Goal: Information Seeking & Learning: Compare options

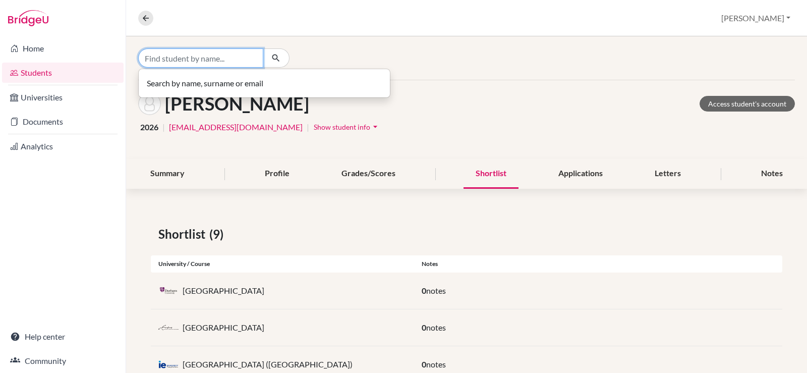
click at [157, 55] on input "Find student by name..." at bounding box center [200, 57] width 125 height 19
type input "gindi"
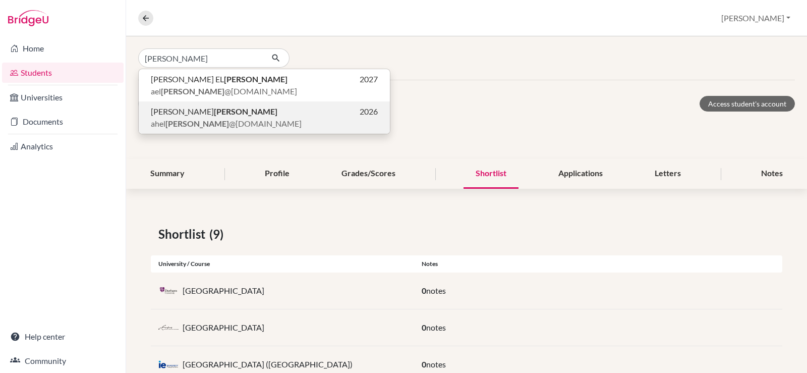
click at [207, 118] on span "ahel gindi @students.cesegypt.com" at bounding box center [226, 123] width 151 height 12
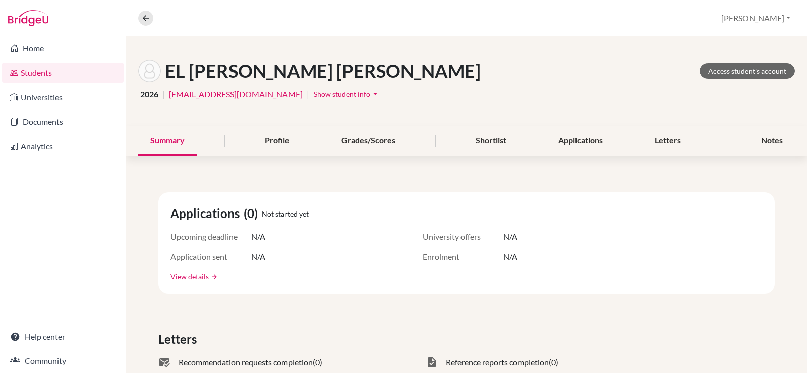
scroll to position [50, 0]
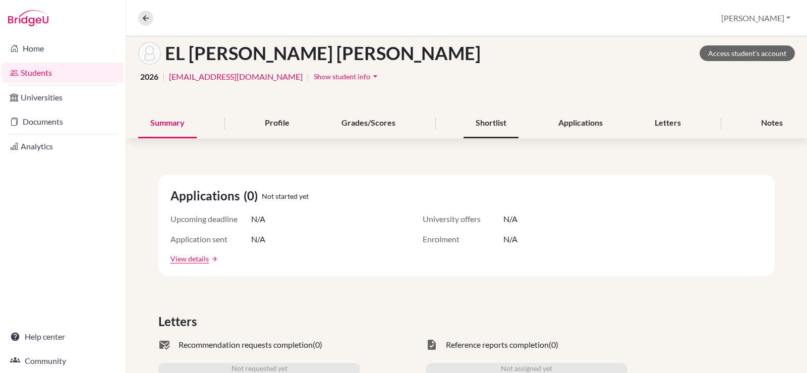
click at [487, 126] on div "Shortlist" at bounding box center [490, 123] width 55 height 30
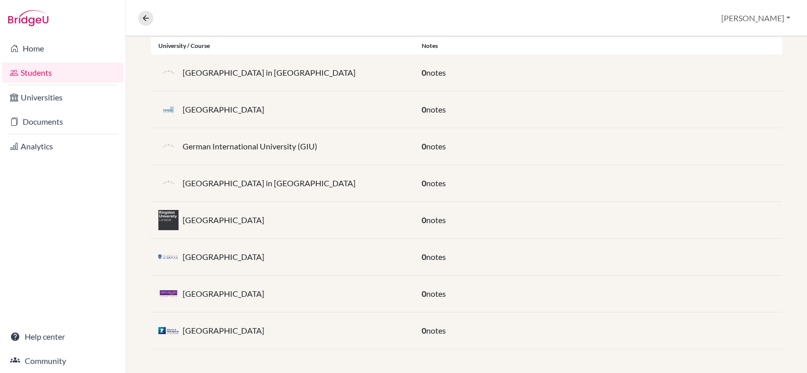
scroll to position [218, 0]
drag, startPoint x: 290, startPoint y: 220, endPoint x: 183, endPoint y: 226, distance: 108.1
click at [183, 226] on div "[GEOGRAPHIC_DATA]" at bounding box center [282, 219] width 263 height 20
copy p "[GEOGRAPHIC_DATA]"
drag, startPoint x: 276, startPoint y: 250, endPoint x: 174, endPoint y: 259, distance: 101.8
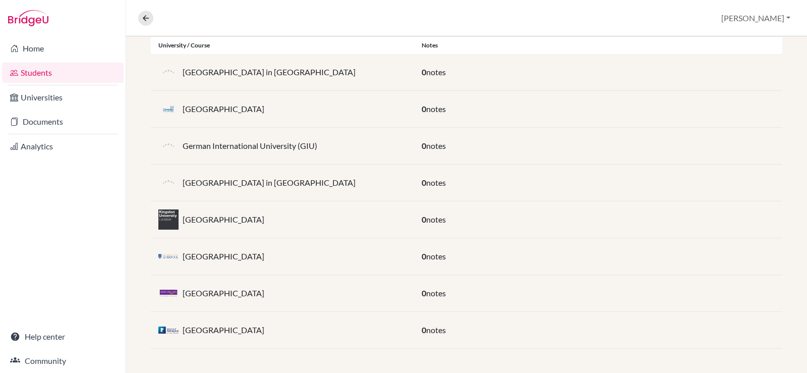
click at [174, 259] on div "University of Liverpool" at bounding box center [282, 256] width 263 height 20
copy div "University of Liverpool"
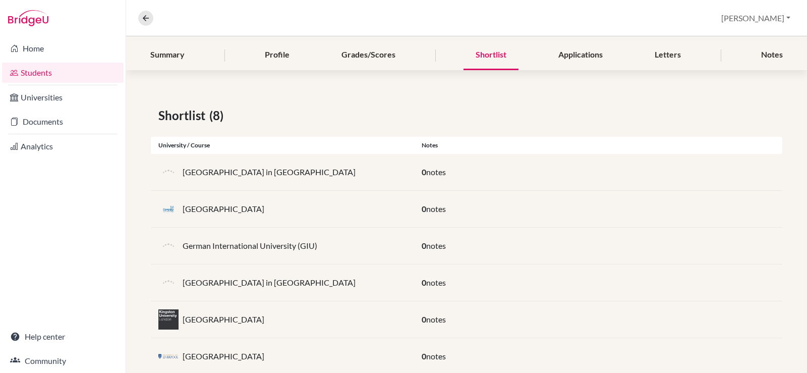
scroll to position [117, 0]
drag, startPoint x: 321, startPoint y: 248, endPoint x: 174, endPoint y: 252, distance: 146.8
click at [174, 252] on div "German International University (GIU)" at bounding box center [282, 246] width 263 height 20
copy div "German International University (GIU)"
drag, startPoint x: 263, startPoint y: 206, endPoint x: 273, endPoint y: 279, distance: 73.9
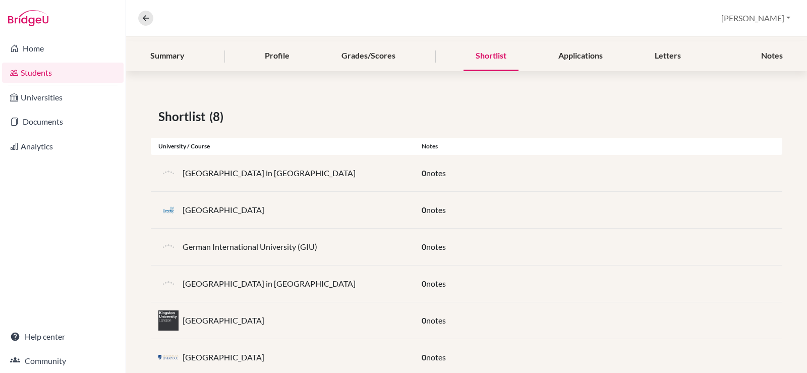
click at [258, 206] on div "Coventry University" at bounding box center [282, 210] width 263 height 20
drag, startPoint x: 287, startPoint y: 285, endPoint x: 174, endPoint y: 284, distance: 113.0
click at [173, 284] on div "German University in Cairo" at bounding box center [282, 283] width 263 height 20
copy div "German University in Cairo"
drag, startPoint x: 288, startPoint y: 175, endPoint x: 173, endPoint y: 178, distance: 115.0
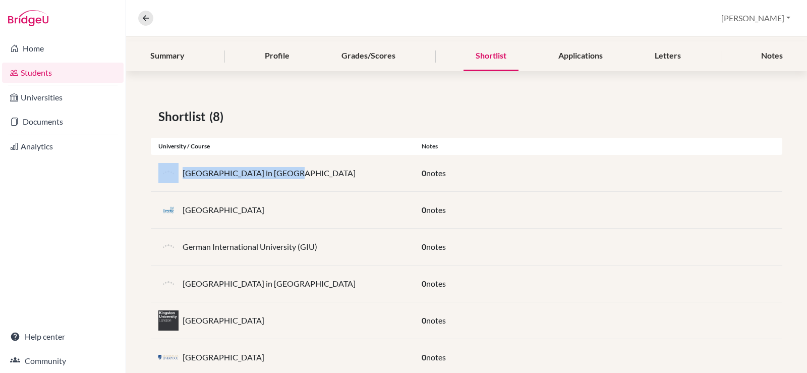
click at [173, 178] on div "British University in Egypt" at bounding box center [282, 173] width 263 height 20
copy div "British University in Egypt"
click at [781, 19] on button "Christine" at bounding box center [756, 18] width 78 height 19
click at [741, 81] on button "Log out" at bounding box center [726, 82] width 80 height 16
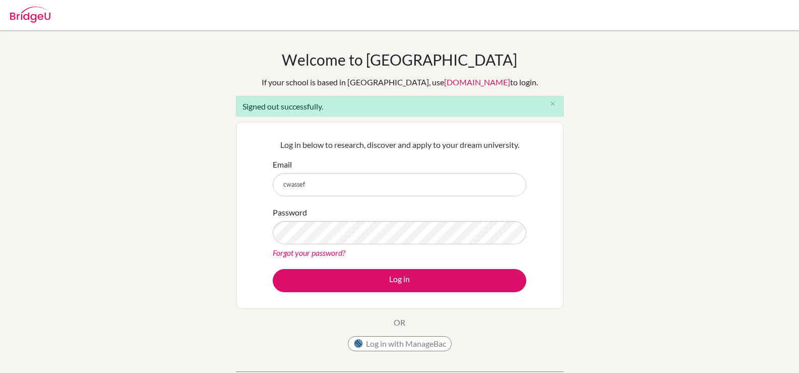
click at [759, 263] on div "Welcome to BridgeU If your school is based in China, use app.bridge-u.com.cn to…" at bounding box center [399, 227] width 799 height 355
click at [364, 182] on input "cwassef" at bounding box center [400, 184] width 254 height 23
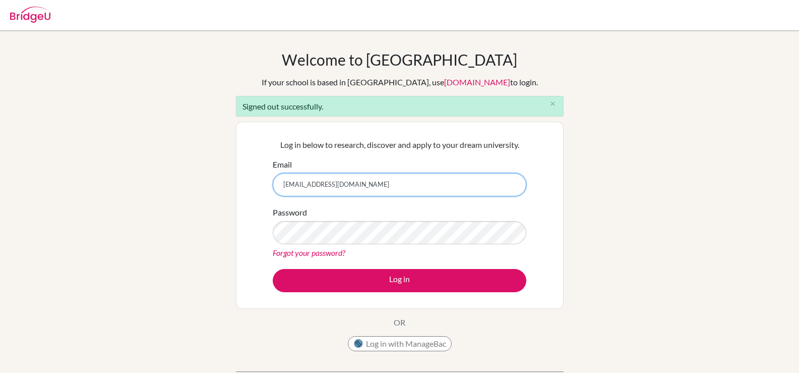
type input "cwassef@students.cesegypt.com"
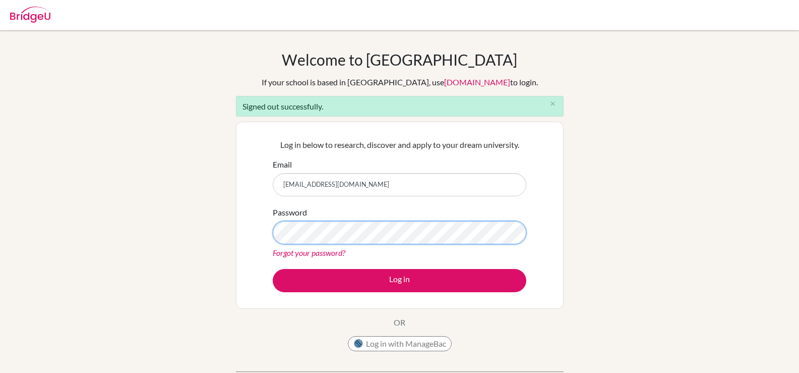
click at [273, 269] on button "Log in" at bounding box center [400, 280] width 254 height 23
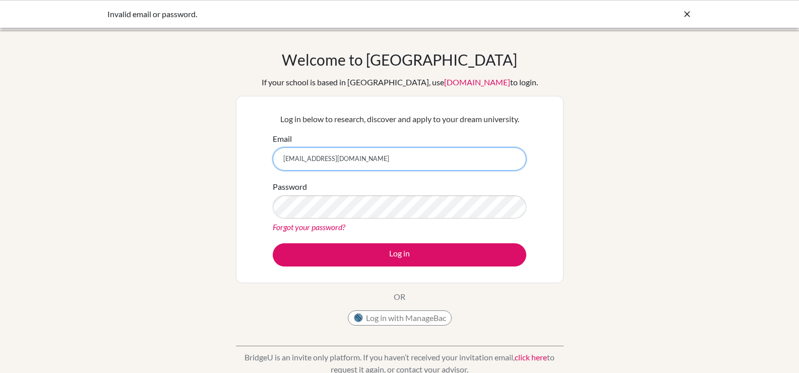
drag, startPoint x: 422, startPoint y: 156, endPoint x: 170, endPoint y: 140, distance: 252.6
click at [170, 140] on div "Welcome to BridgeU If your school is based in China, use app.bridge-u.com.cn to…" at bounding box center [399, 215] width 799 height 330
click at [317, 163] on input "Email" at bounding box center [400, 158] width 254 height 23
type input "celsanady@cesegypt.com"
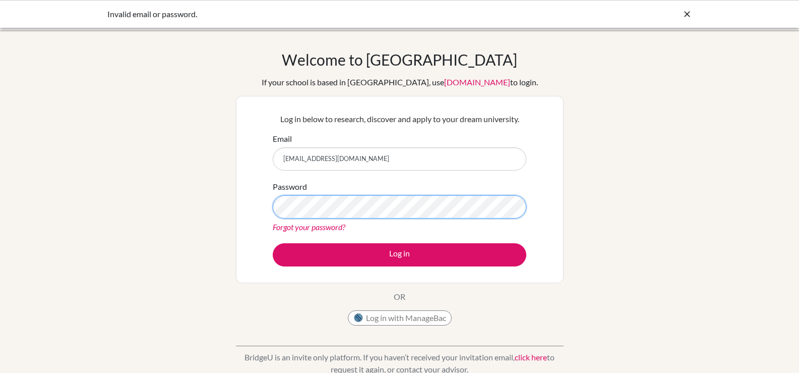
click at [273, 243] on button "Log in" at bounding box center [400, 254] width 254 height 23
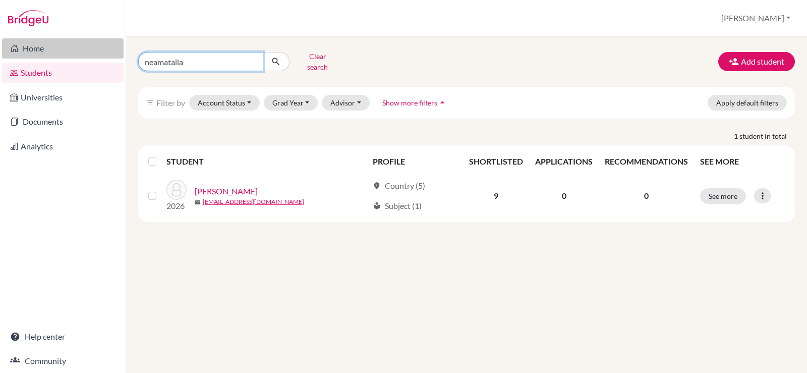
drag, startPoint x: 220, startPoint y: 61, endPoint x: 85, endPoint y: 42, distance: 136.5
click at [85, 42] on div "Home Students Universities Documents Analytics Help center Community Students o…" at bounding box center [403, 186] width 807 height 373
type input "irini"
click button "submit" at bounding box center [276, 61] width 27 height 19
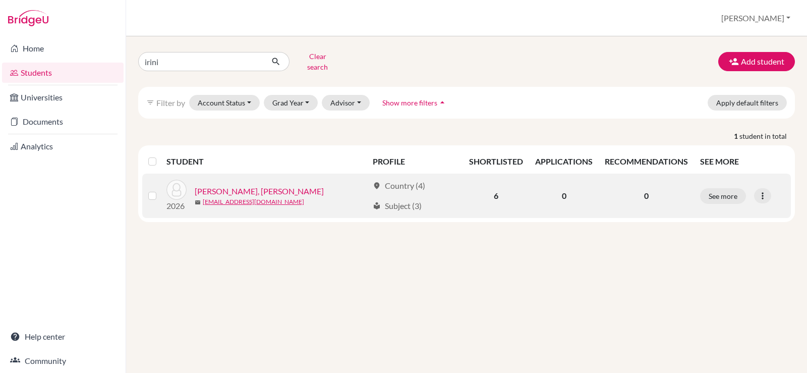
click at [215, 185] on link "YOUNAN, Irini Nader" at bounding box center [259, 191] width 129 height 12
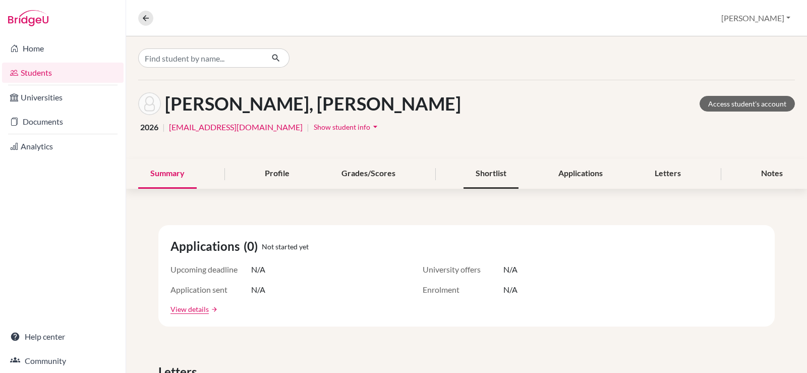
click at [495, 169] on div "Shortlist" at bounding box center [490, 174] width 55 height 30
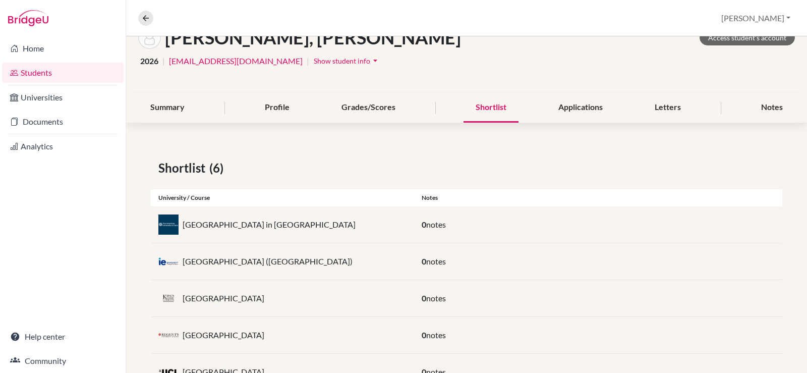
scroll to position [145, 0]
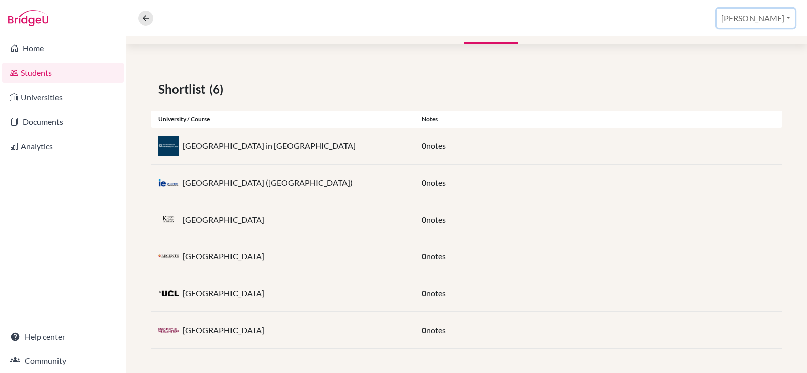
click at [779, 17] on button "Christine" at bounding box center [756, 18] width 78 height 19
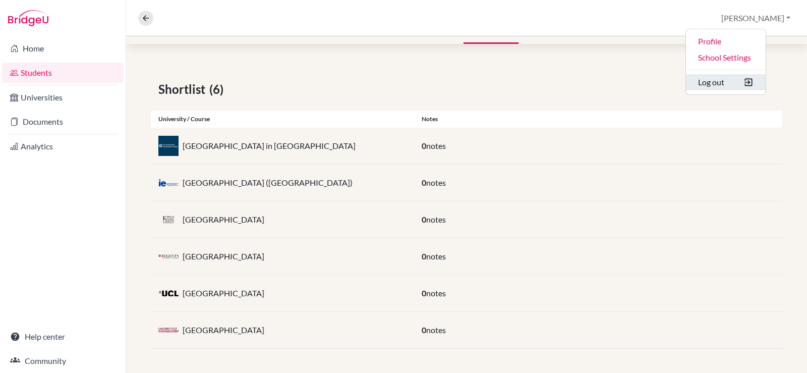
drag, startPoint x: 742, startPoint y: 78, endPoint x: 756, endPoint y: 67, distance: 18.3
click at [743, 77] on button "Log out" at bounding box center [726, 82] width 80 height 16
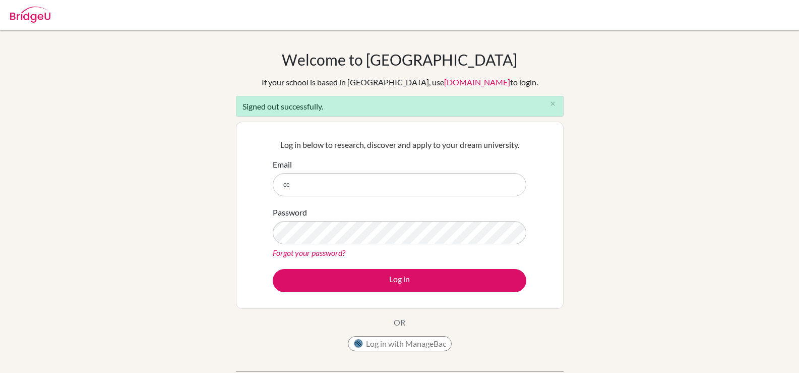
type input "[EMAIL_ADDRESS][DOMAIN_NAME]"
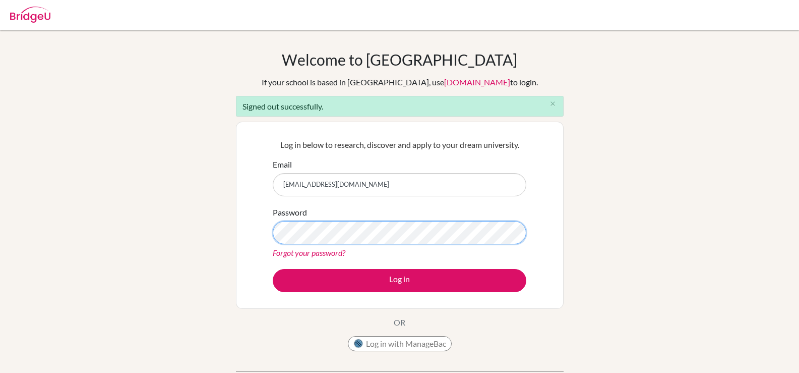
click at [273, 269] on button "Log in" at bounding box center [400, 280] width 254 height 23
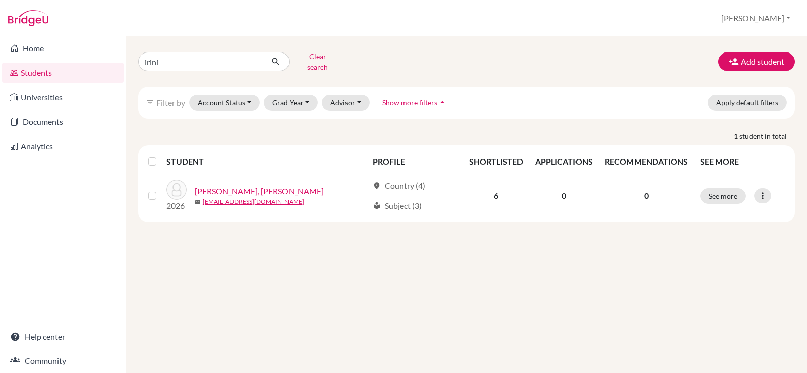
click at [247, 185] on link "[PERSON_NAME], [PERSON_NAME]" at bounding box center [259, 191] width 129 height 12
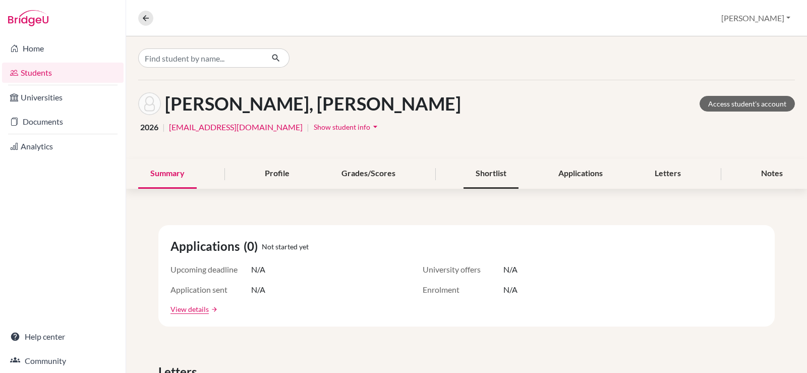
click at [485, 172] on div "Shortlist" at bounding box center [490, 174] width 55 height 30
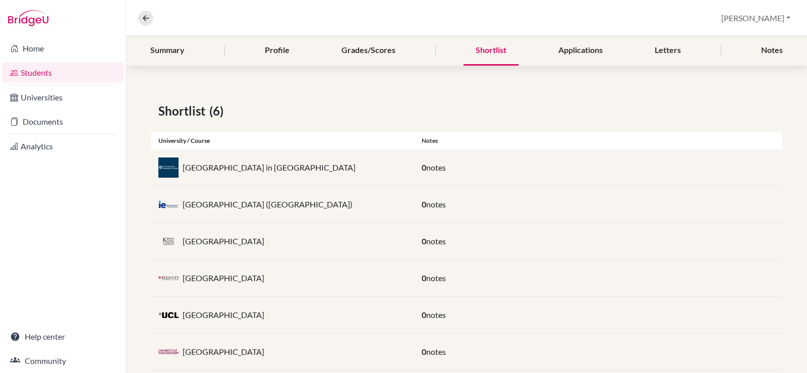
scroll to position [145, 0]
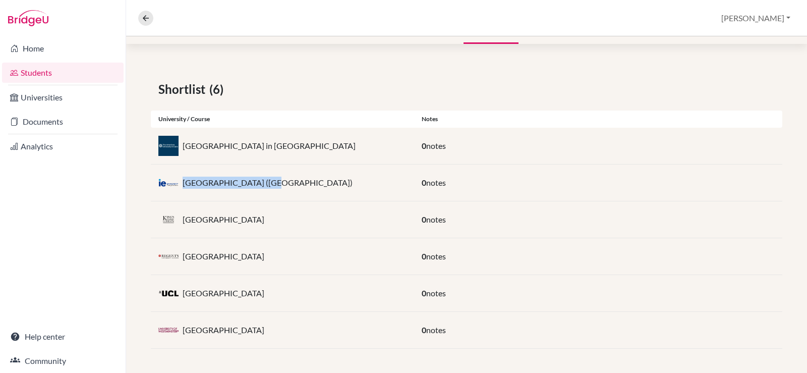
drag, startPoint x: 261, startPoint y: 182, endPoint x: 183, endPoint y: 182, distance: 78.7
click at [183, 182] on div "IE University (Madrid)" at bounding box center [282, 182] width 263 height 20
copy p "IE University (Madrid)"
drag, startPoint x: 267, startPoint y: 222, endPoint x: 179, endPoint y: 219, distance: 87.8
click at [179, 219] on div "King's College London" at bounding box center [282, 219] width 263 height 20
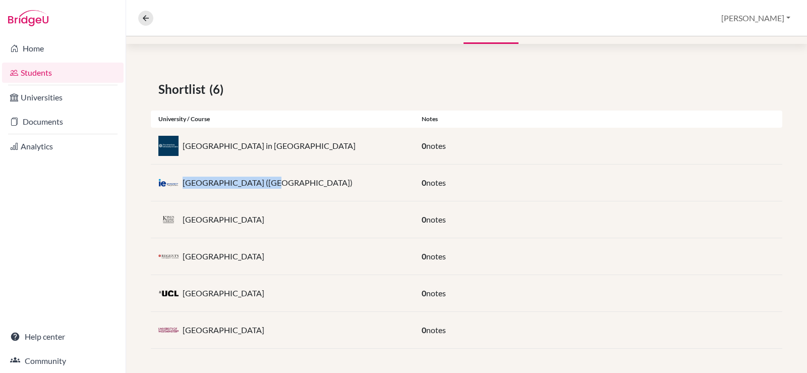
copy div "King's College London"
click at [279, 327] on div "University of Westminster" at bounding box center [282, 330] width 263 height 20
drag, startPoint x: 281, startPoint y: 293, endPoint x: 185, endPoint y: 290, distance: 95.8
click at [185, 290] on div "University College London" at bounding box center [282, 293] width 263 height 20
drag, startPoint x: 289, startPoint y: 254, endPoint x: 193, endPoint y: 258, distance: 96.4
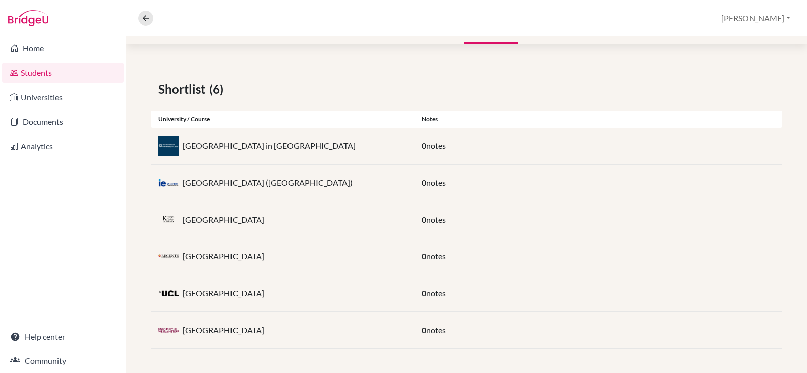
click at [184, 254] on div "Regent's University London" at bounding box center [282, 256] width 263 height 20
copy p "Regent's University London"
drag, startPoint x: 293, startPoint y: 148, endPoint x: 184, endPoint y: 149, distance: 109.4
click at [183, 149] on div "American University in Cairo" at bounding box center [282, 146] width 263 height 20
copy p "American University in Cairo"
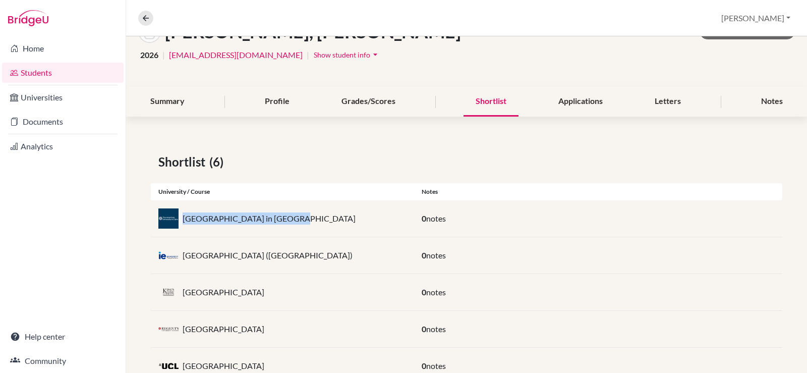
scroll to position [0, 0]
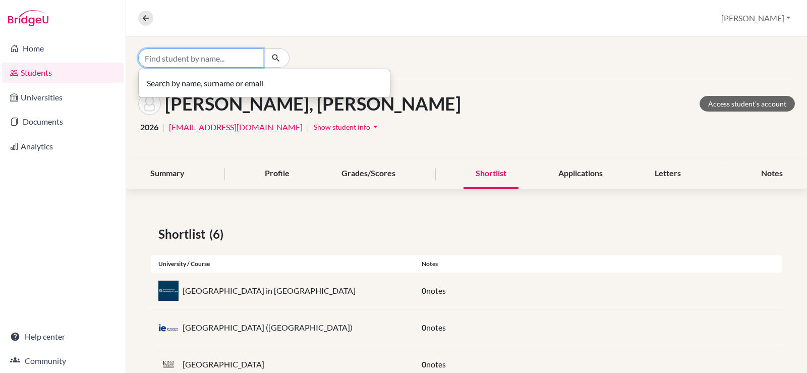
click at [232, 53] on input "Find student by name..." at bounding box center [200, 57] width 125 height 19
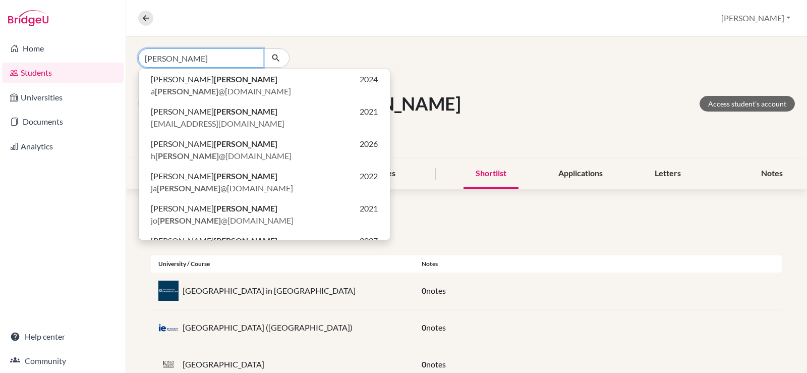
type input "selim"
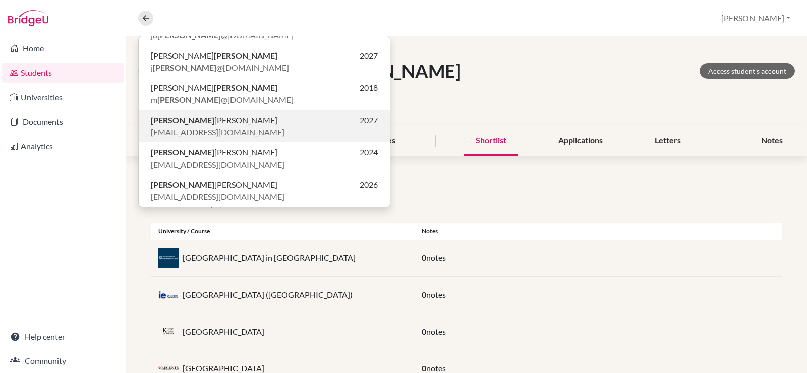
scroll to position [50, 0]
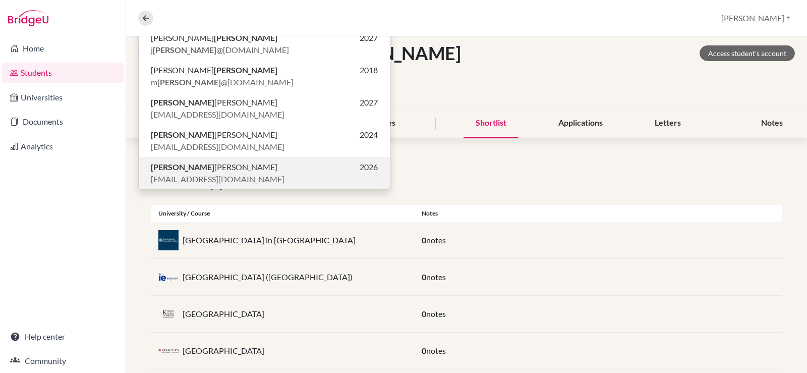
click at [224, 167] on span "Selim Khaled NASSER" at bounding box center [214, 167] width 127 height 12
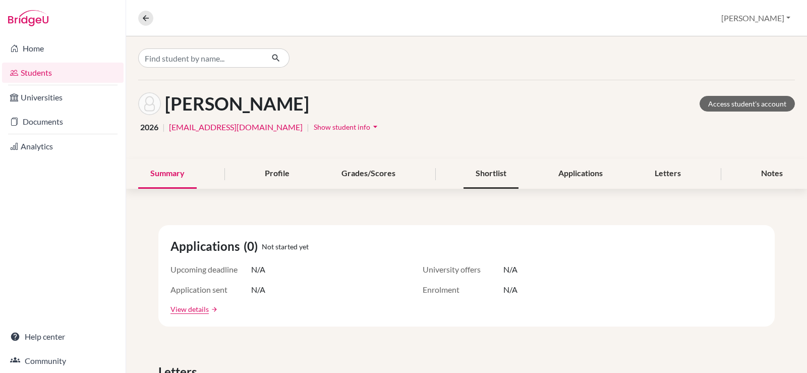
click at [476, 172] on div "Shortlist" at bounding box center [490, 174] width 55 height 30
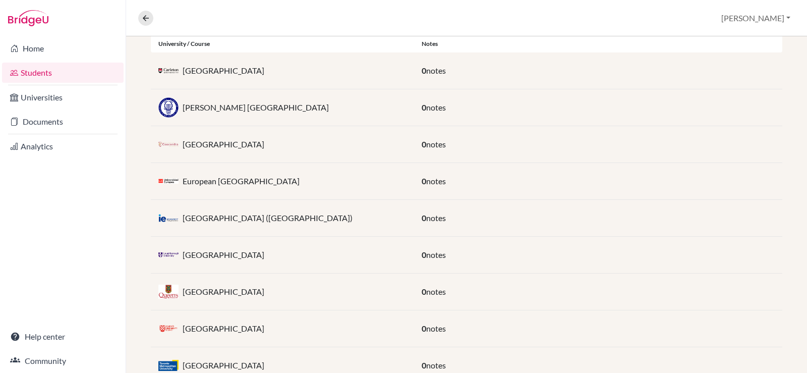
scroll to position [224, 0]
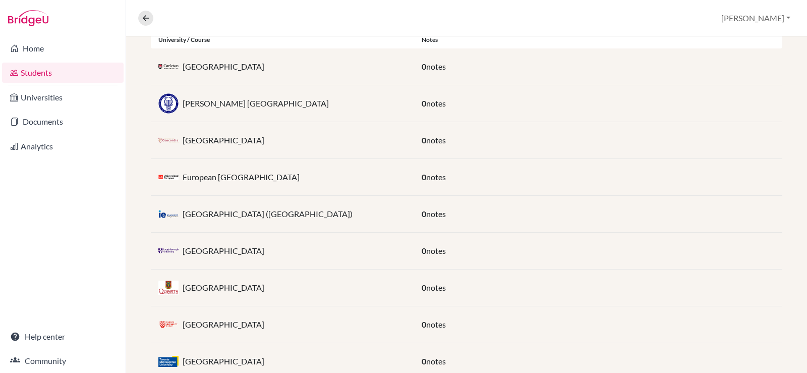
click at [298, 176] on div "European University of Madrid" at bounding box center [282, 177] width 263 height 20
drag, startPoint x: 292, startPoint y: 176, endPoint x: 183, endPoint y: 182, distance: 109.6
click at [183, 182] on div "European University of Madrid" at bounding box center [282, 177] width 263 height 20
copy p "European University of Madrid"
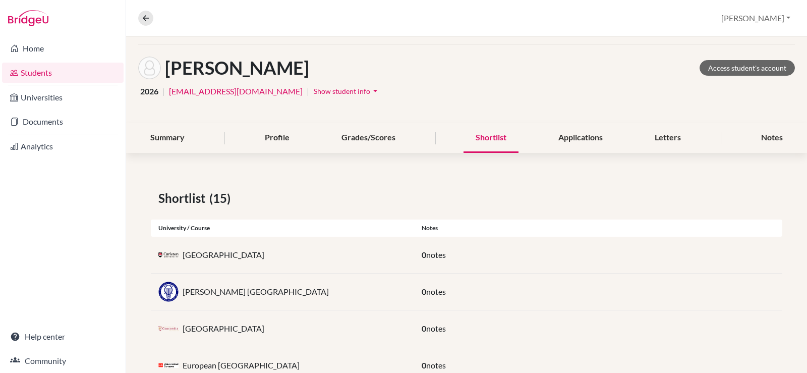
scroll to position [0, 0]
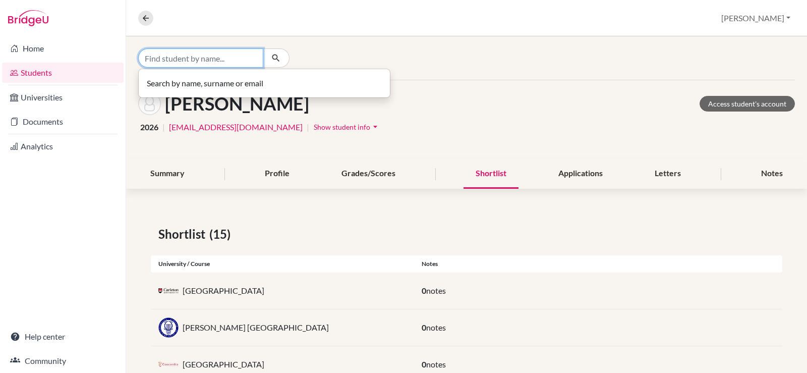
click at [235, 58] on input "Find student by name..." at bounding box center [200, 57] width 125 height 19
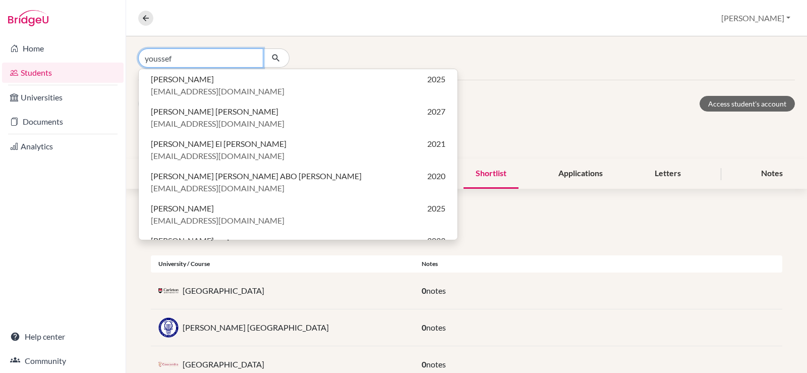
type input "youssef"
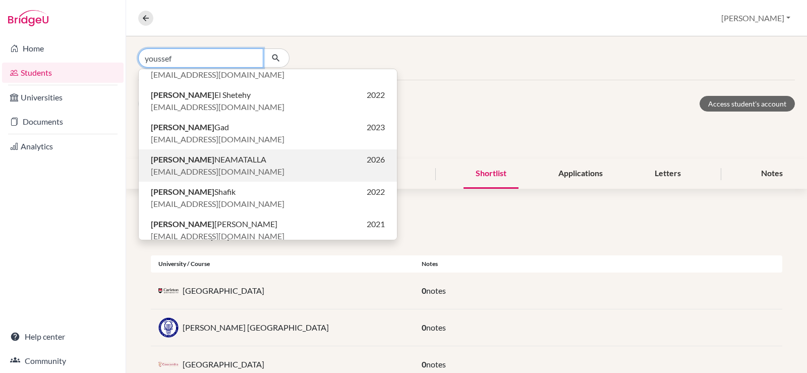
scroll to position [454, 0]
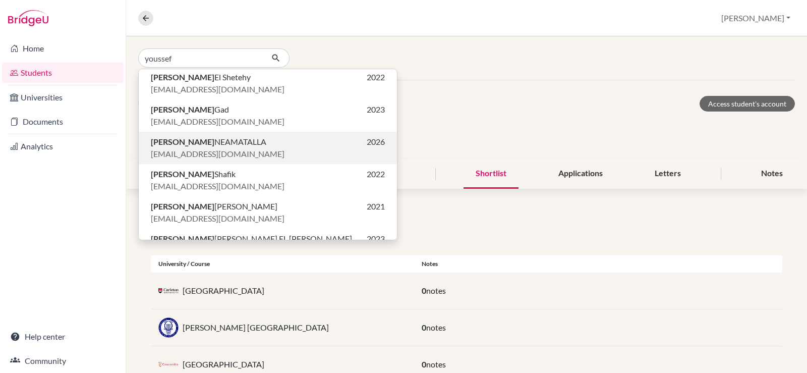
click at [221, 153] on span "yneamatalla@students.cesegypt.com" at bounding box center [218, 154] width 134 height 12
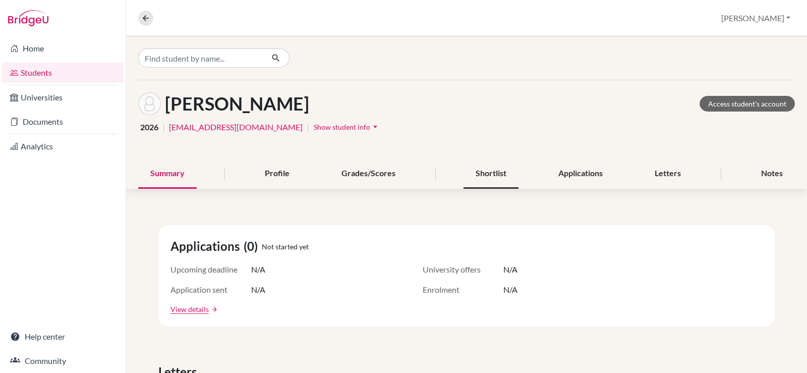
click at [493, 177] on div "Shortlist" at bounding box center [490, 174] width 55 height 30
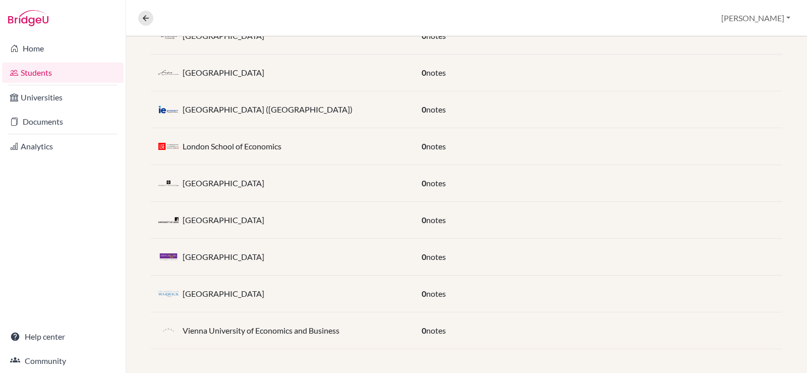
scroll to position [255, 0]
drag, startPoint x: 353, startPoint y: 326, endPoint x: 175, endPoint y: 321, distance: 178.1
click at [175, 321] on div "Vienna University of Economics and Business" at bounding box center [282, 330] width 263 height 20
copy div "Vienna University of Economics and Business"
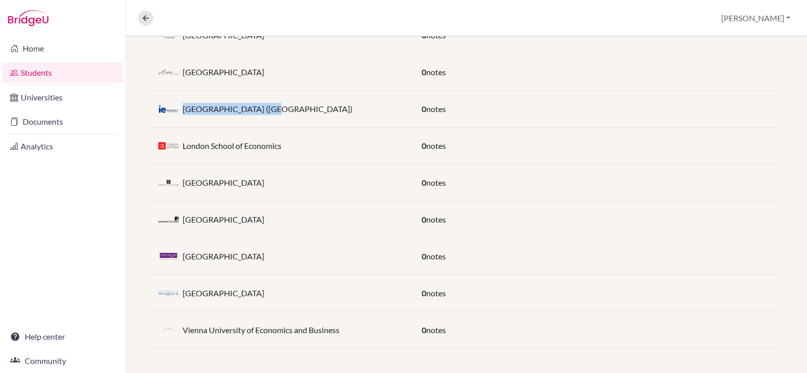
drag, startPoint x: 282, startPoint y: 106, endPoint x: 181, endPoint y: 107, distance: 101.4
click at [181, 107] on div "IE University (Madrid)" at bounding box center [282, 109] width 263 height 20
copy p "IE University (Madrid)"
drag, startPoint x: 280, startPoint y: 255, endPoint x: 182, endPoint y: 261, distance: 99.0
click at [182, 261] on div "University of Manchester" at bounding box center [282, 256] width 263 height 20
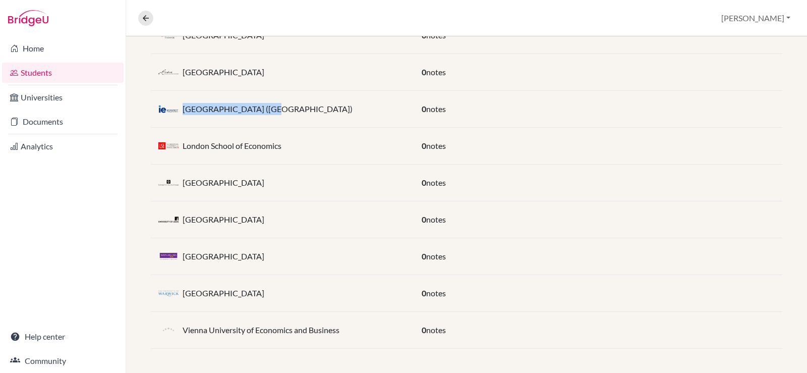
copy p "University of Manchester"
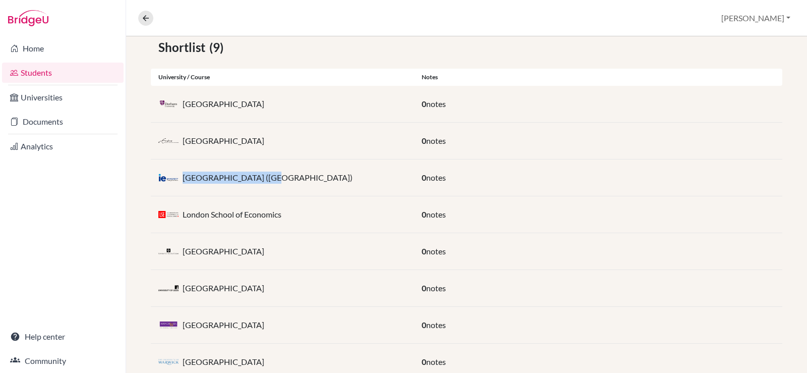
scroll to position [154, 0]
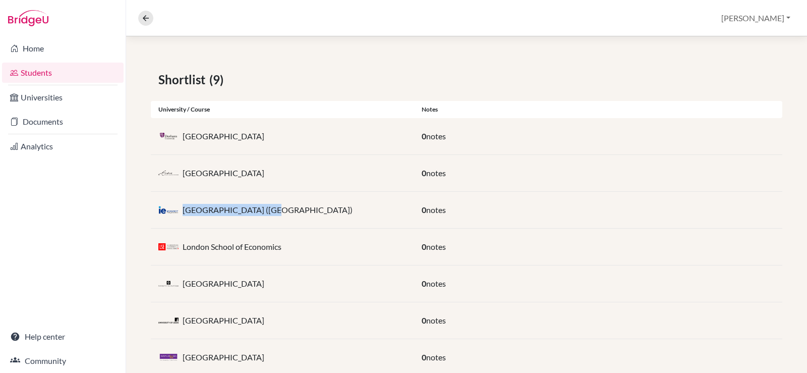
drag, startPoint x: 281, startPoint y: 320, endPoint x: 183, endPoint y: 323, distance: 98.9
click at [183, 323] on div "University of Leeds" at bounding box center [282, 320] width 263 height 20
copy p "University of Leeds"
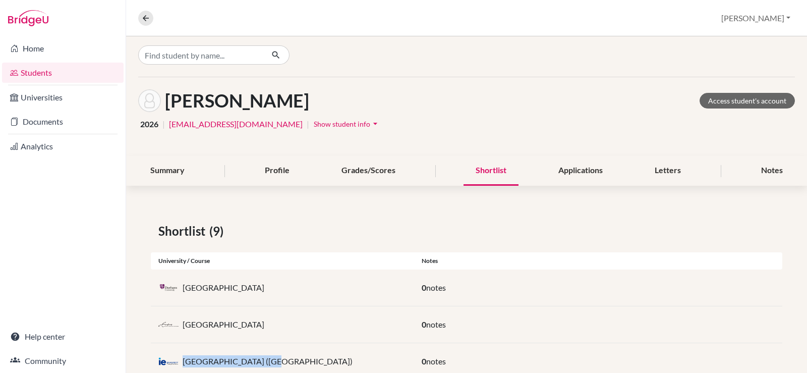
scroll to position [0, 0]
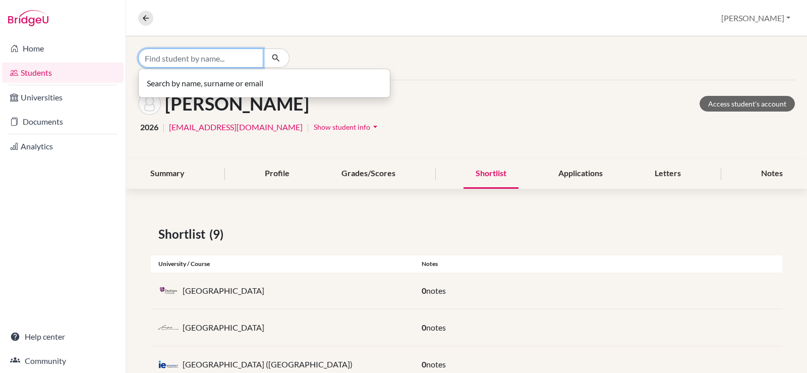
click at [217, 58] on input "Find student by name..." at bounding box center [200, 57] width 125 height 19
type input "dareen"
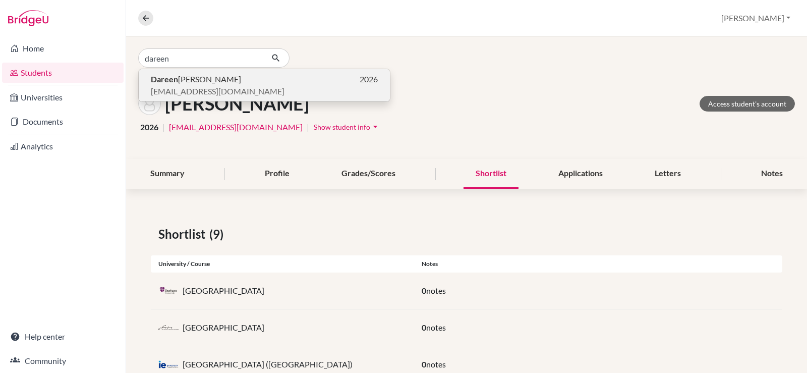
click at [191, 79] on span "Dareen Yasser SOROUR" at bounding box center [196, 79] width 90 height 12
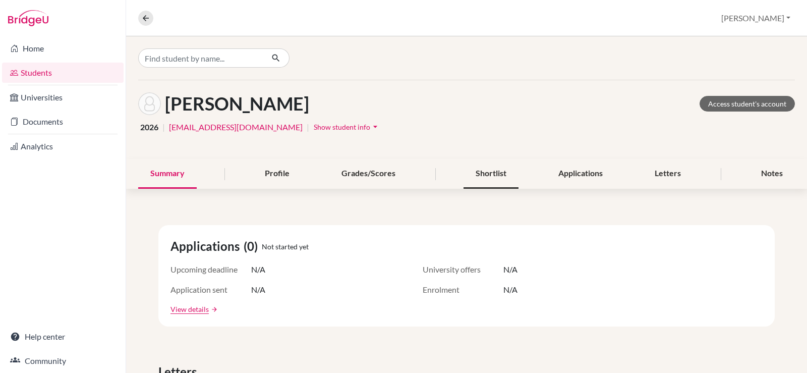
click at [482, 170] on div "Shortlist" at bounding box center [490, 174] width 55 height 30
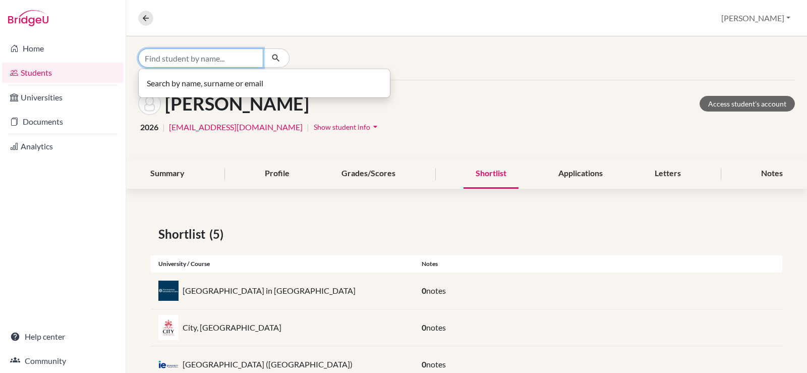
click at [155, 57] on input "Find student by name..." at bounding box center [200, 57] width 125 height 19
type input "zain"
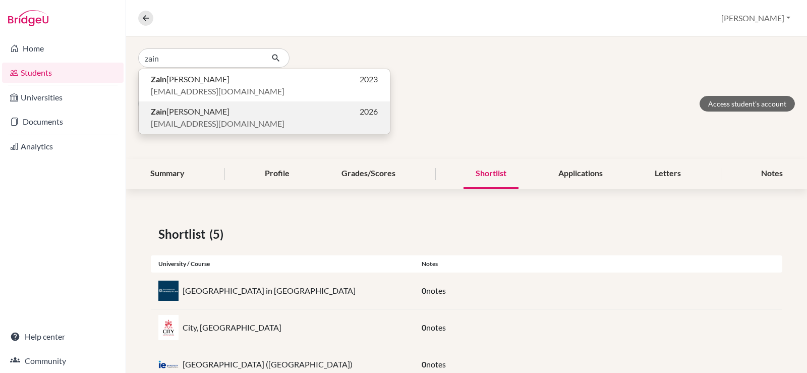
click at [166, 114] on b "Zain" at bounding box center [159, 111] width 16 height 10
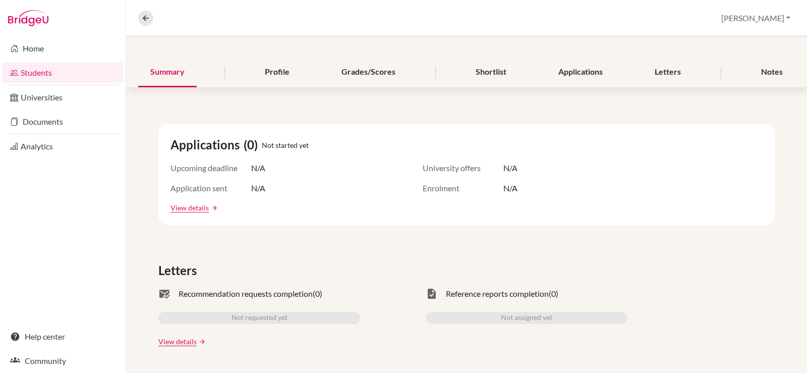
scroll to position [97, 0]
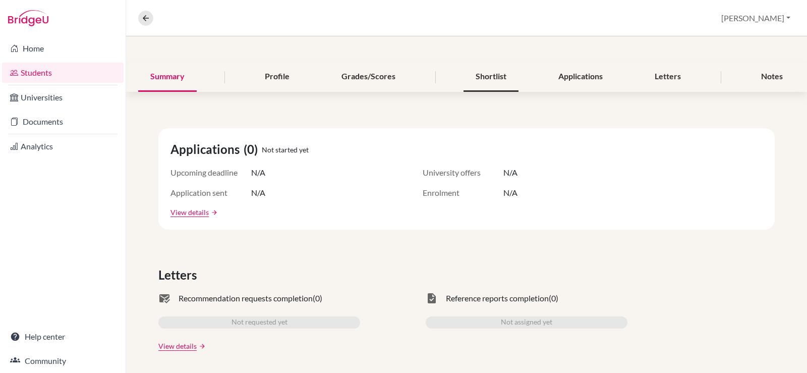
click at [495, 76] on div "Shortlist" at bounding box center [490, 77] width 55 height 30
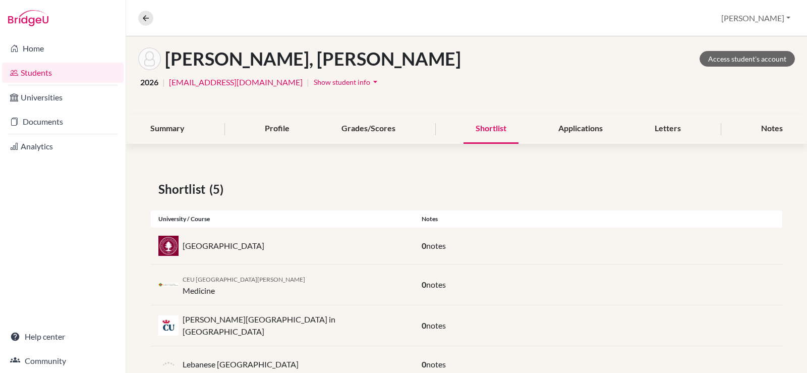
scroll to position [112, 0]
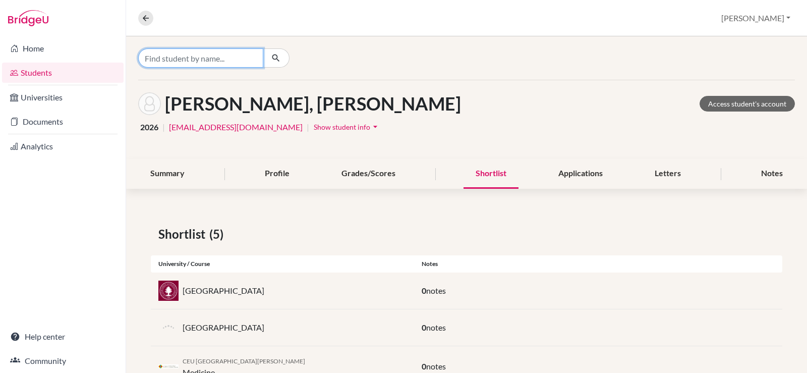
click at [238, 60] on input "Find student by name..." at bounding box center [200, 57] width 125 height 19
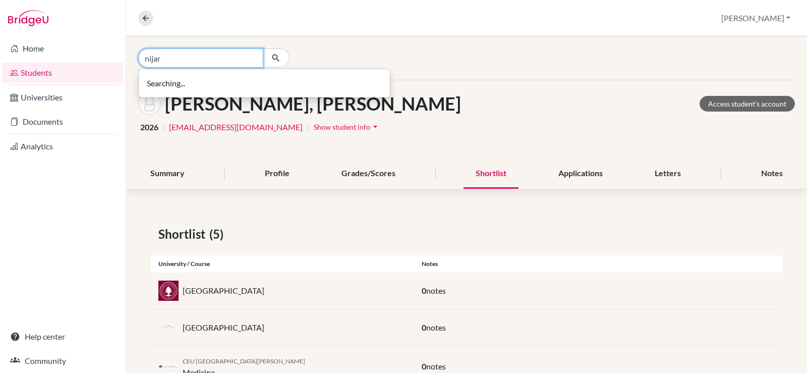
type input "nijar"
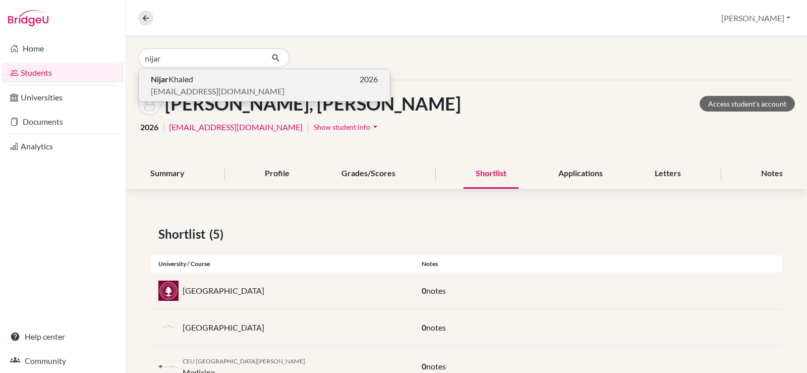
click at [262, 84] on p "[PERSON_NAME] 2026" at bounding box center [264, 79] width 227 height 12
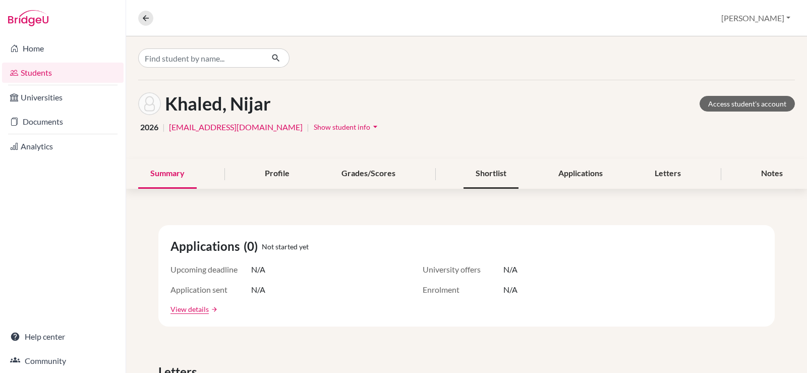
click at [495, 172] on div "Shortlist" at bounding box center [490, 174] width 55 height 30
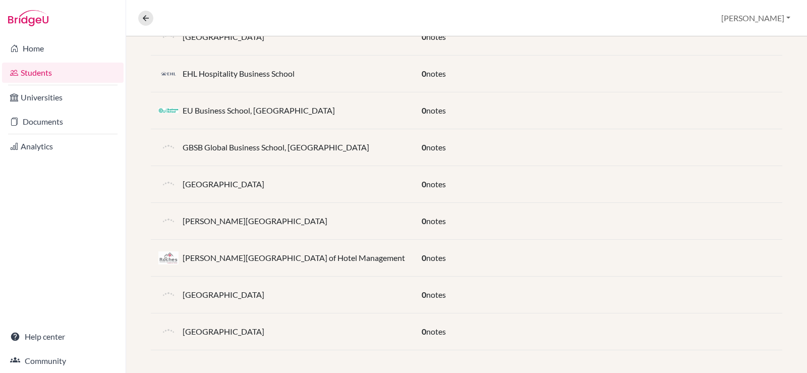
scroll to position [259, 0]
drag, startPoint x: 234, startPoint y: 263, endPoint x: 173, endPoint y: 255, distance: 61.5
click at [173, 255] on div "[PERSON_NAME][GEOGRAPHIC_DATA] of Hotel Management" at bounding box center [282, 256] width 263 height 20
copy div "[PERSON_NAME][GEOGRAPHIC_DATA] of Hotel Management"
click at [246, 260] on p "[PERSON_NAME][GEOGRAPHIC_DATA] of Hotel Management" at bounding box center [294, 256] width 222 height 12
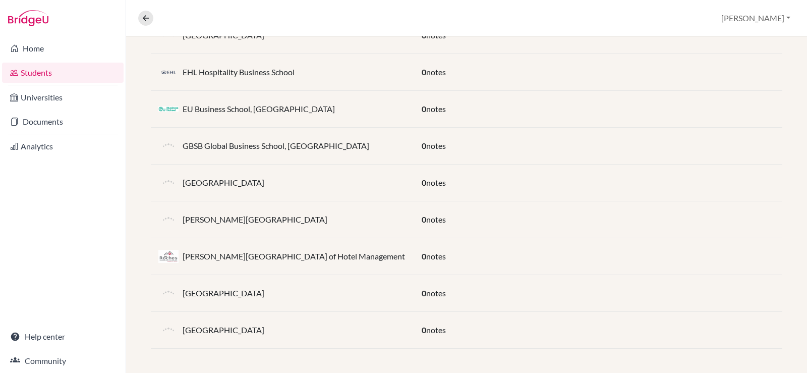
drag, startPoint x: 242, startPoint y: 259, endPoint x: 183, endPoint y: 247, distance: 60.1
click at [183, 250] on p "[PERSON_NAME][GEOGRAPHIC_DATA] of Hotel Management" at bounding box center [294, 256] width 222 height 12
copy p "[PERSON_NAME][GEOGRAPHIC_DATA] of Hotel Management"
click at [233, 339] on div "[GEOGRAPHIC_DATA]" at bounding box center [282, 330] width 263 height 20
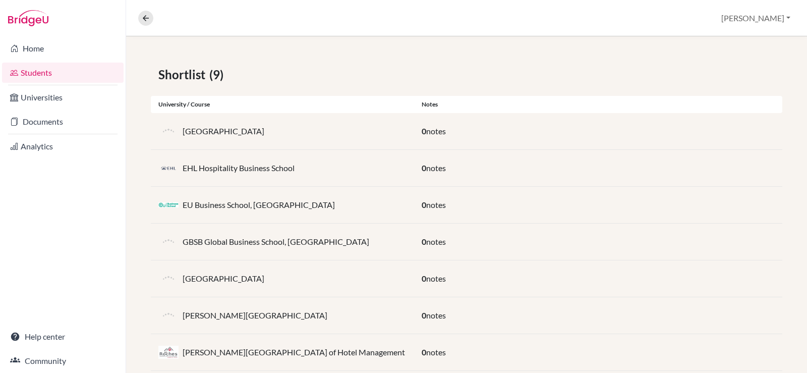
scroll to position [158, 0]
drag, startPoint x: 300, startPoint y: 168, endPoint x: 185, endPoint y: 175, distance: 115.7
click at [185, 175] on div "EHL Hospitality Business School" at bounding box center [282, 169] width 263 height 20
copy p "EHL Hospitality Business School"
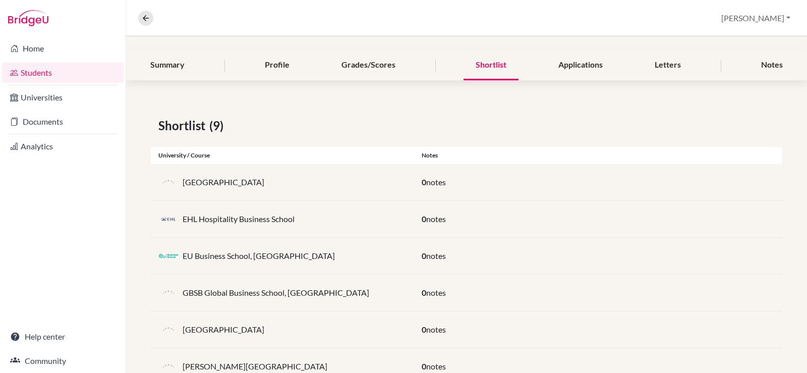
scroll to position [108, 0]
click at [774, 14] on button "[PERSON_NAME]" at bounding box center [756, 18] width 78 height 19
click at [745, 84] on button "Log out" at bounding box center [726, 82] width 80 height 16
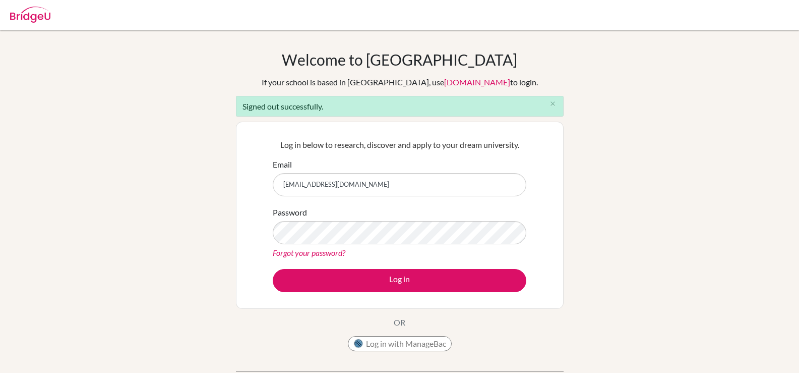
type input "[EMAIL_ADDRESS][DOMAIN_NAME]"
click at [273, 269] on button "Log in" at bounding box center [400, 280] width 254 height 23
type input "[EMAIL_ADDRESS][DOMAIN_NAME]"
click at [273, 269] on button "Log in" at bounding box center [400, 280] width 254 height 23
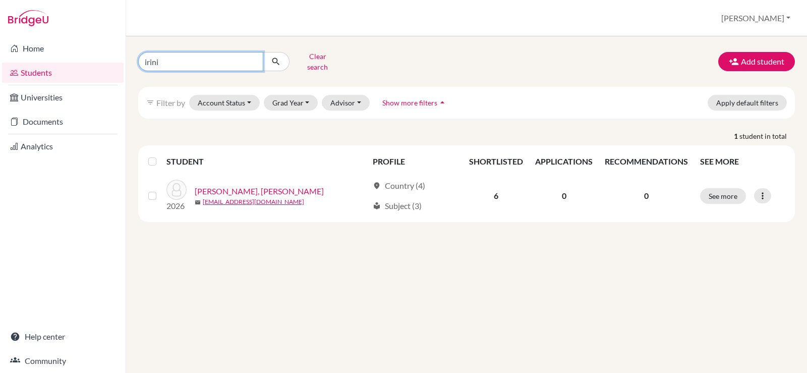
click at [220, 64] on input "irini" at bounding box center [200, 61] width 125 height 19
type input "i"
type input "nijar"
click button "submit" at bounding box center [276, 61] width 27 height 19
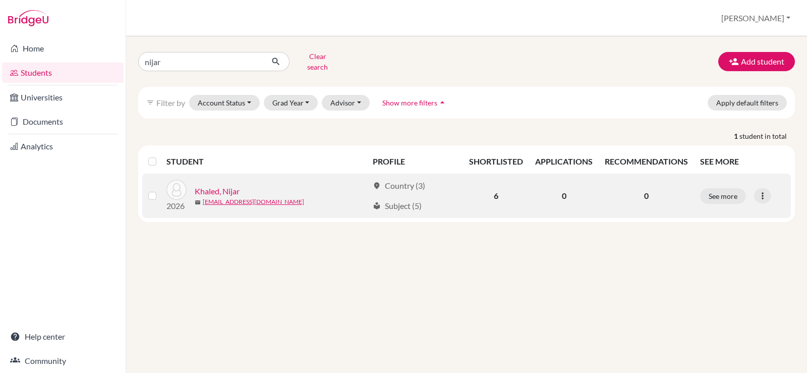
click at [231, 185] on link "Khaled, Nijar" at bounding box center [217, 191] width 45 height 12
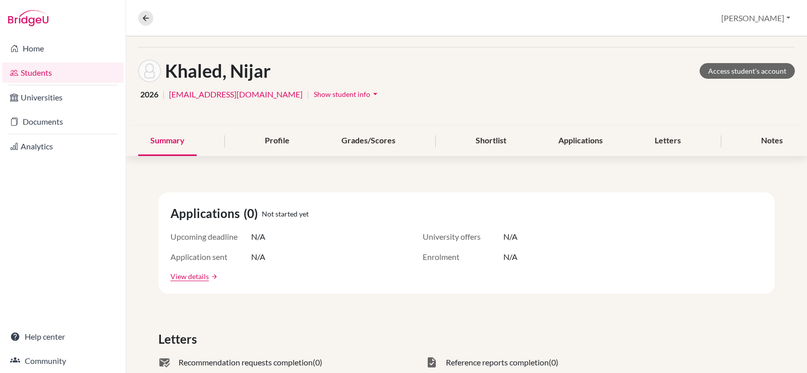
scroll to position [50, 0]
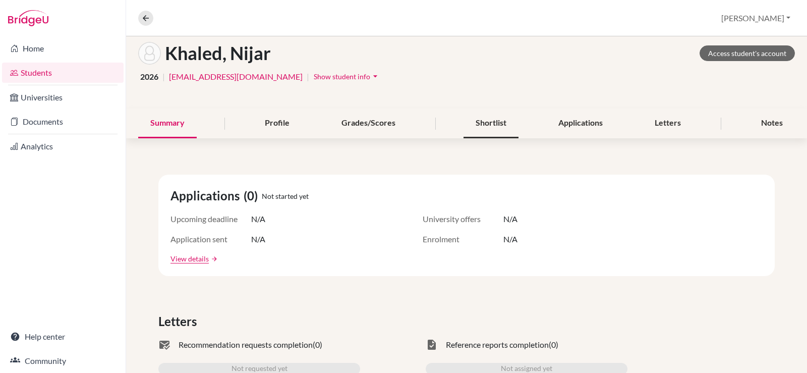
click at [494, 121] on div "Shortlist" at bounding box center [490, 123] width 55 height 30
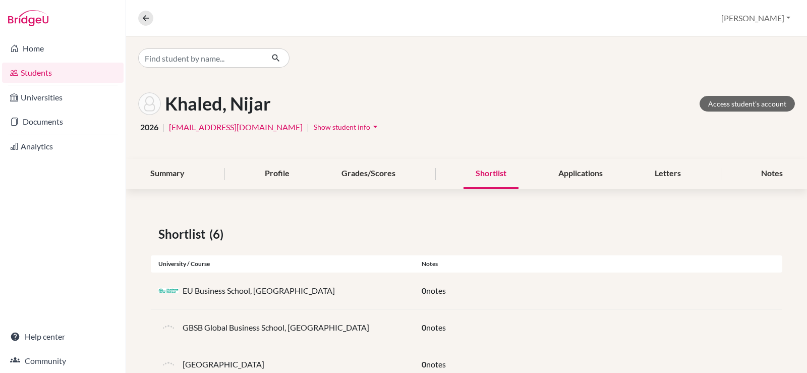
scroll to position [149, 0]
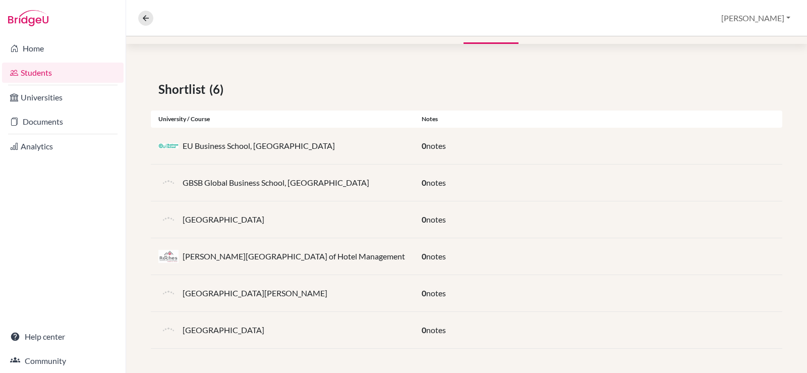
drag, startPoint x: 304, startPoint y: 295, endPoint x: 180, endPoint y: 294, distance: 124.0
click at [180, 294] on div "Universidad Europea de Valencia" at bounding box center [282, 293] width 263 height 20
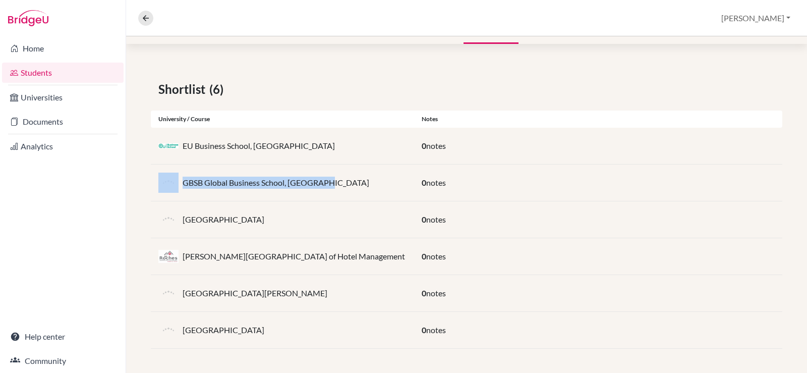
drag, startPoint x: 337, startPoint y: 178, endPoint x: 180, endPoint y: 178, distance: 157.8
click at [180, 178] on div "GBSB Global Business School, Barcelona" at bounding box center [282, 182] width 263 height 20
copy div "GBSB Global Business School, Barcelona"
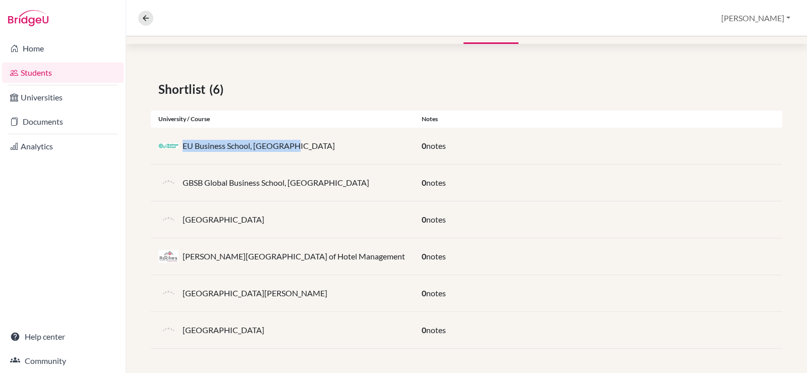
drag, startPoint x: 302, startPoint y: 141, endPoint x: 184, endPoint y: 148, distance: 118.2
click at [184, 148] on div "EU Business School, Barcelona" at bounding box center [282, 146] width 263 height 20
copy p "EU Business School, Barcelona"
drag, startPoint x: 326, startPoint y: 329, endPoint x: 180, endPoint y: 332, distance: 146.3
click at [180, 332] on div "Universitat Internacional de Catalunya" at bounding box center [282, 330] width 263 height 20
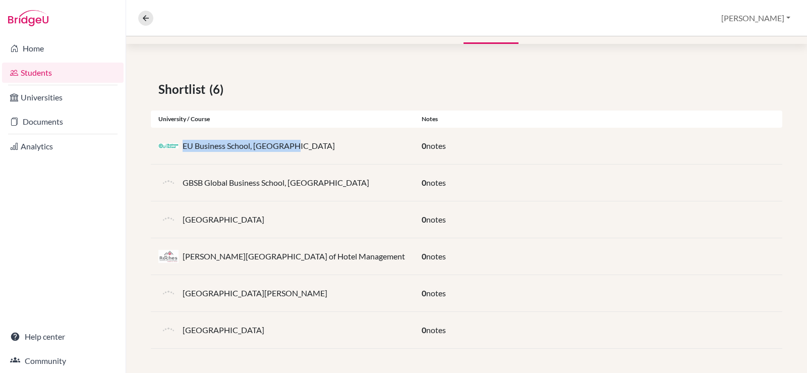
copy div "Universitat Internacional de Catalunya"
drag, startPoint x: 277, startPoint y: 213, endPoint x: 184, endPoint y: 221, distance: 93.1
click at [184, 221] on div "Geneva Business School" at bounding box center [282, 219] width 263 height 20
copy p "Geneva Business School"
click at [289, 216] on div "Geneva Business School" at bounding box center [282, 219] width 263 height 20
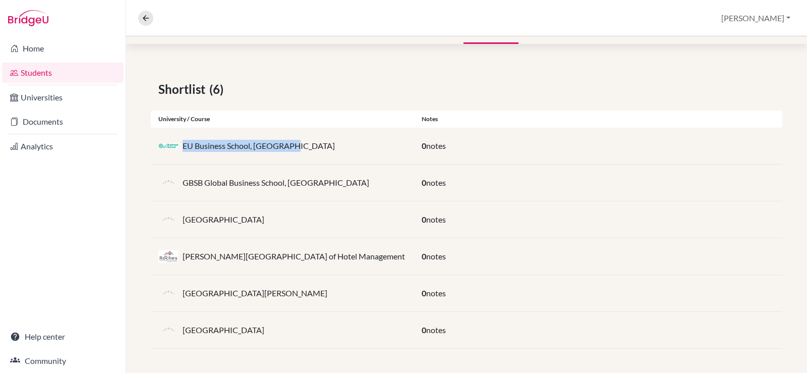
click at [281, 223] on div "Geneva Business School" at bounding box center [282, 219] width 263 height 20
drag, startPoint x: 283, startPoint y: 217, endPoint x: 184, endPoint y: 216, distance: 99.3
click at [183, 216] on div "Geneva Business School" at bounding box center [282, 219] width 263 height 20
copy p "Geneva Business School"
